Goal: Task Accomplishment & Management: Use online tool/utility

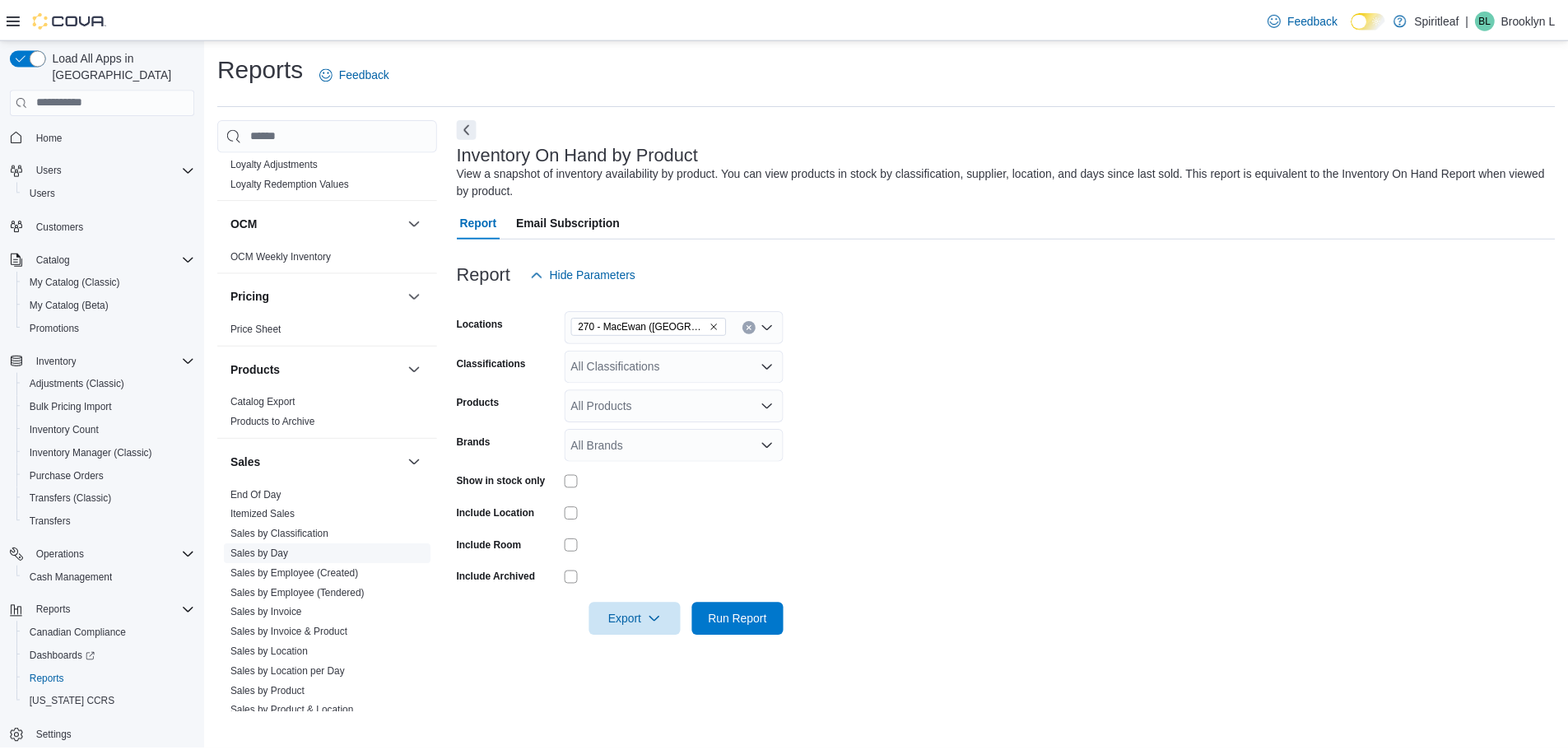
scroll to position [860, 0]
click at [272, 489] on link "End Of Day" at bounding box center [257, 493] width 51 height 12
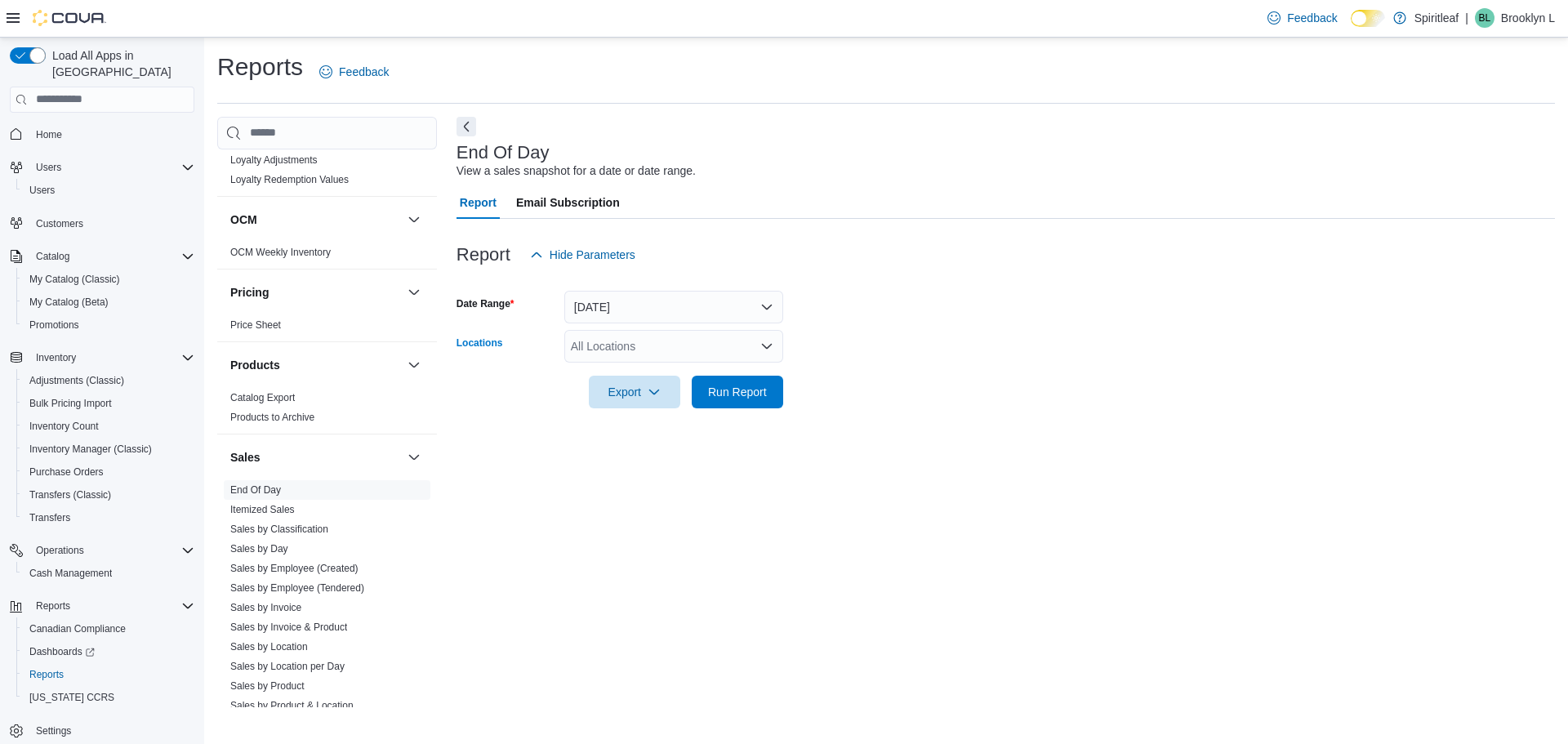
click at [624, 334] on div "All Locations" at bounding box center [674, 346] width 219 height 33
type input "***"
click at [637, 372] on span "270 - MacEwan ([GEOGRAPHIC_DATA])" at bounding box center [728, 374] width 209 height 17
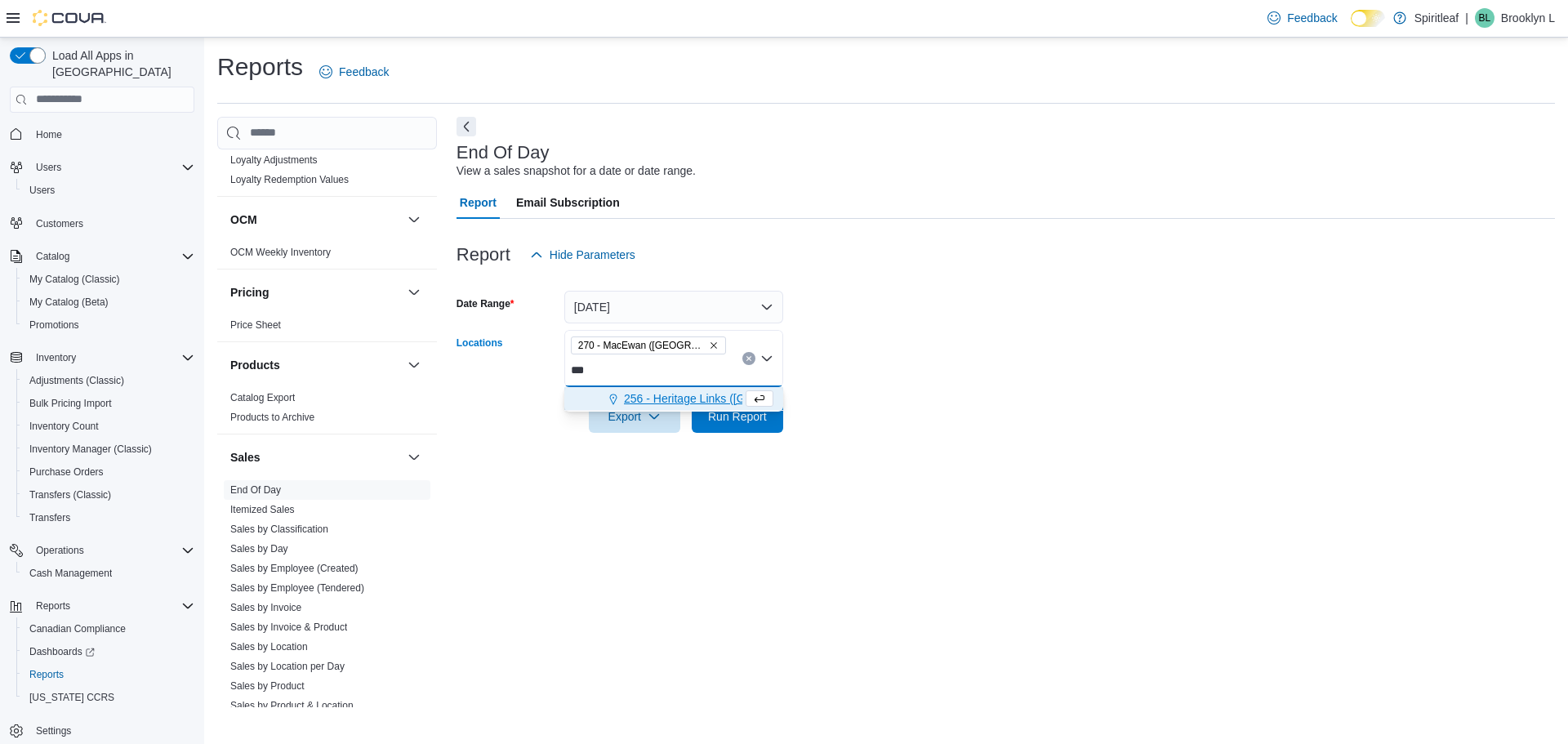
type input "***"
click at [655, 398] on span "256 - Heritage Links ([GEOGRAPHIC_DATA])" at bounding box center [740, 398] width 232 height 17
click at [870, 405] on form "Date Range [DATE] Locations 256 - Heritage Links ([GEOGRAPHIC_DATA]) 270 - [GEO…" at bounding box center [1006, 351] width 1099 height 161
click at [745, 433] on div at bounding box center [1006, 443] width 1099 height 19
click at [704, 421] on span "Run Report" at bounding box center [738, 415] width 72 height 33
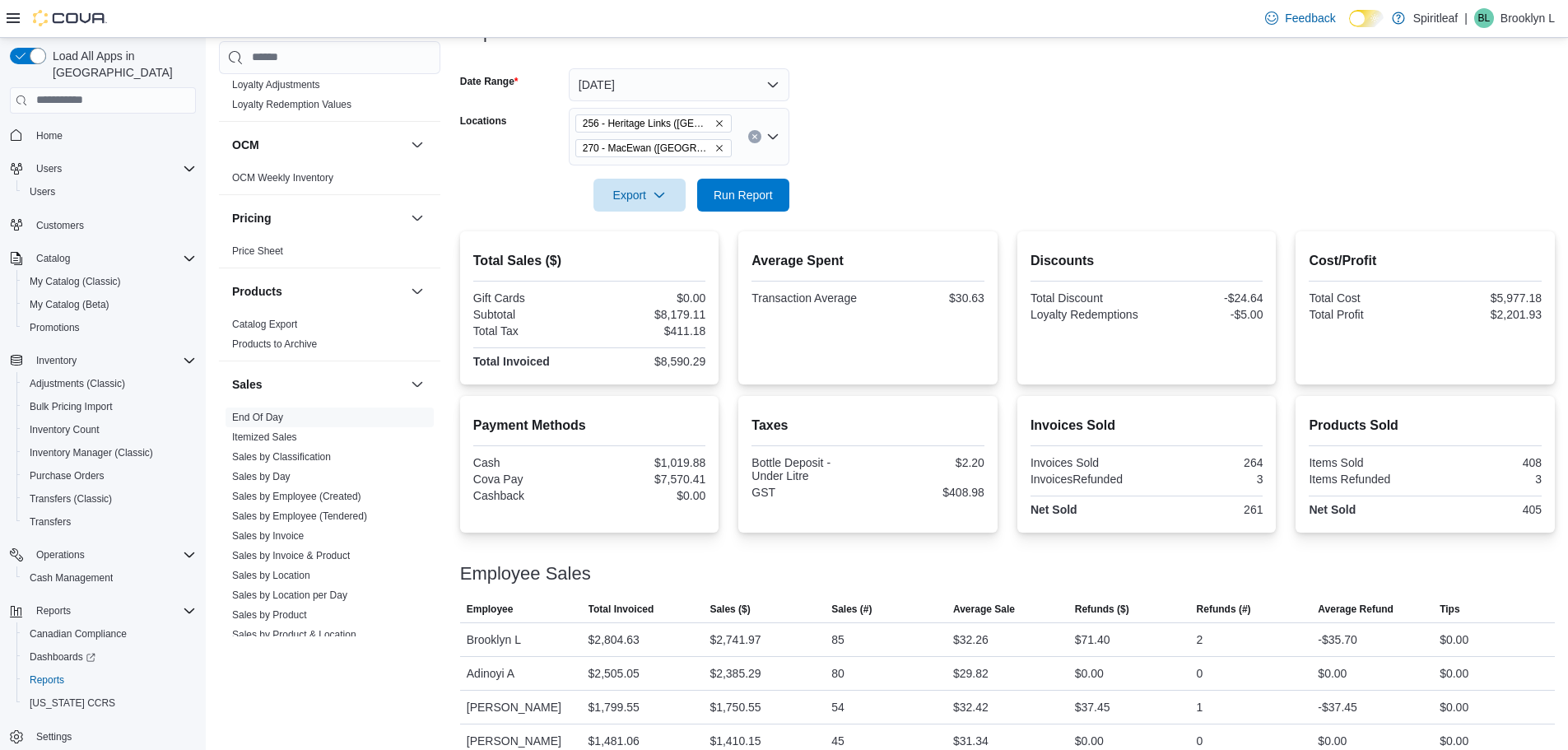
scroll to position [246, 0]
